Goal: Information Seeking & Learning: Learn about a topic

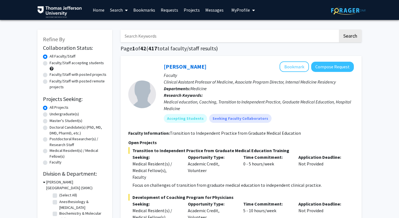
click at [199, 37] on input "Search Keywords" at bounding box center [228, 36] width 217 height 13
type input "surgery"
click at [339, 30] on button "Search" at bounding box center [350, 36] width 23 height 13
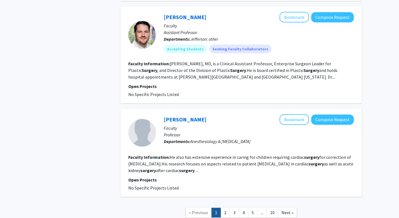
scroll to position [940, 0]
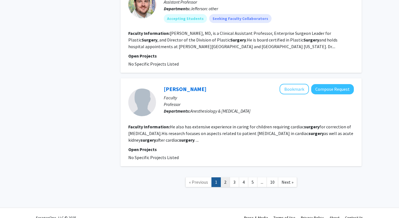
click at [226, 178] on link "2" at bounding box center [224, 183] width 9 height 10
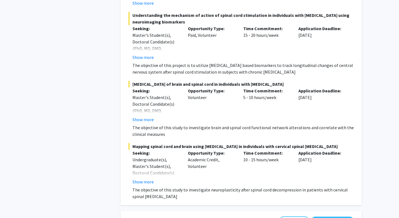
scroll to position [1444, 0]
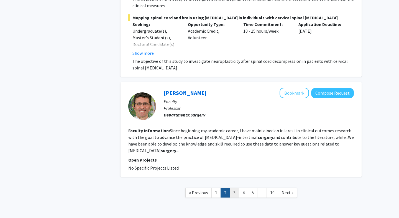
click at [238, 188] on link "3" at bounding box center [234, 193] width 9 height 10
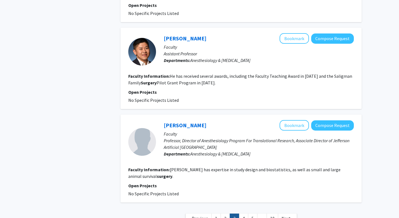
scroll to position [792, 0]
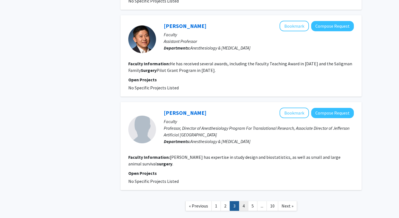
click at [245, 201] on link "4" at bounding box center [243, 206] width 9 height 10
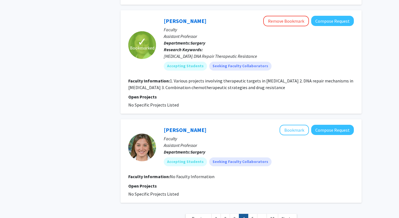
scroll to position [1332, 0]
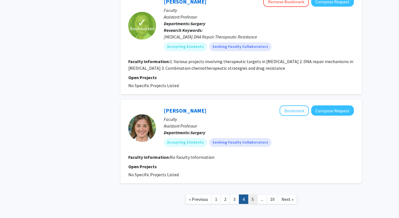
click at [252, 195] on link "5" at bounding box center [252, 200] width 9 height 10
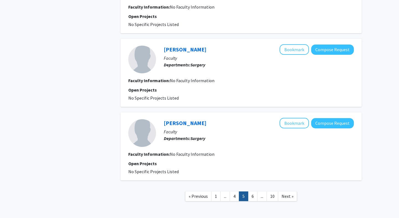
scroll to position [775, 0]
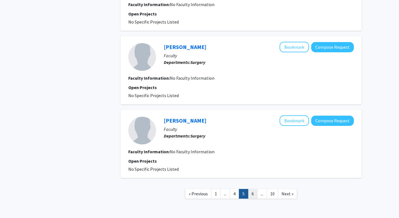
click at [254, 199] on link "6" at bounding box center [252, 194] width 9 height 10
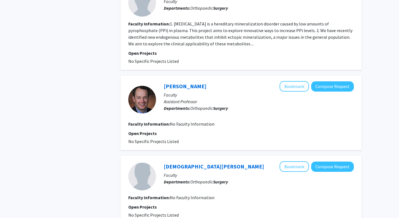
scroll to position [903, 0]
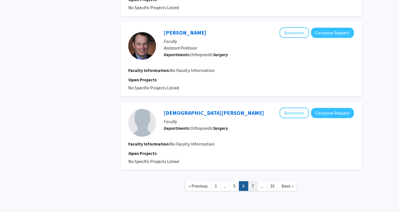
click at [254, 181] on link "7" at bounding box center [252, 186] width 9 height 10
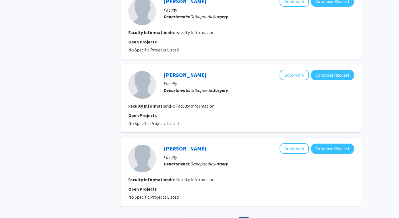
scroll to position [657, 0]
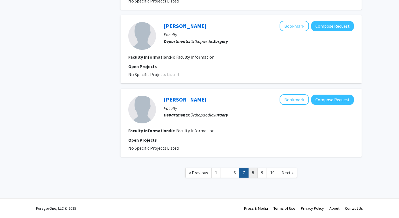
click at [257, 173] on link "8" at bounding box center [252, 173] width 9 height 10
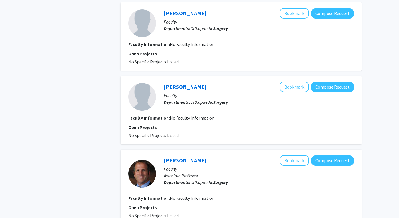
scroll to position [663, 0]
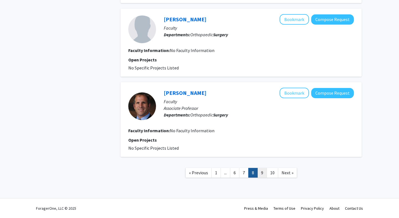
click at [261, 175] on link "9" at bounding box center [261, 173] width 9 height 10
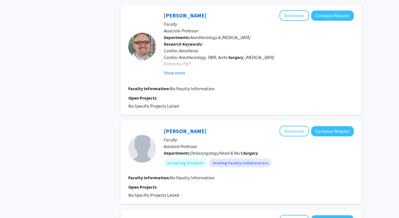
scroll to position [775, 0]
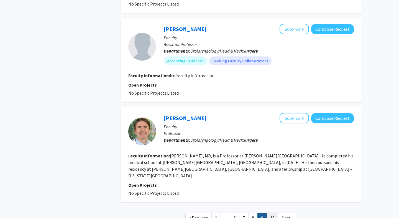
click at [273, 213] on link "10" at bounding box center [272, 218] width 12 height 10
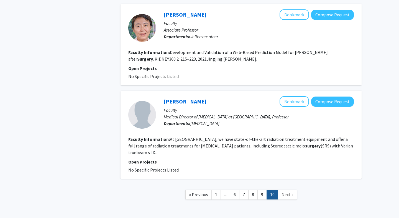
scroll to position [395, 0]
click at [215, 190] on link "1" at bounding box center [215, 195] width 9 height 10
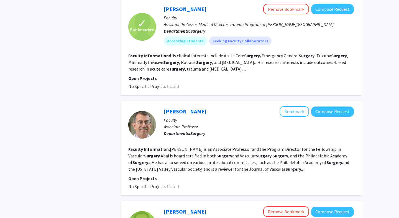
scroll to position [382, 0]
